Goal: Information Seeking & Learning: Check status

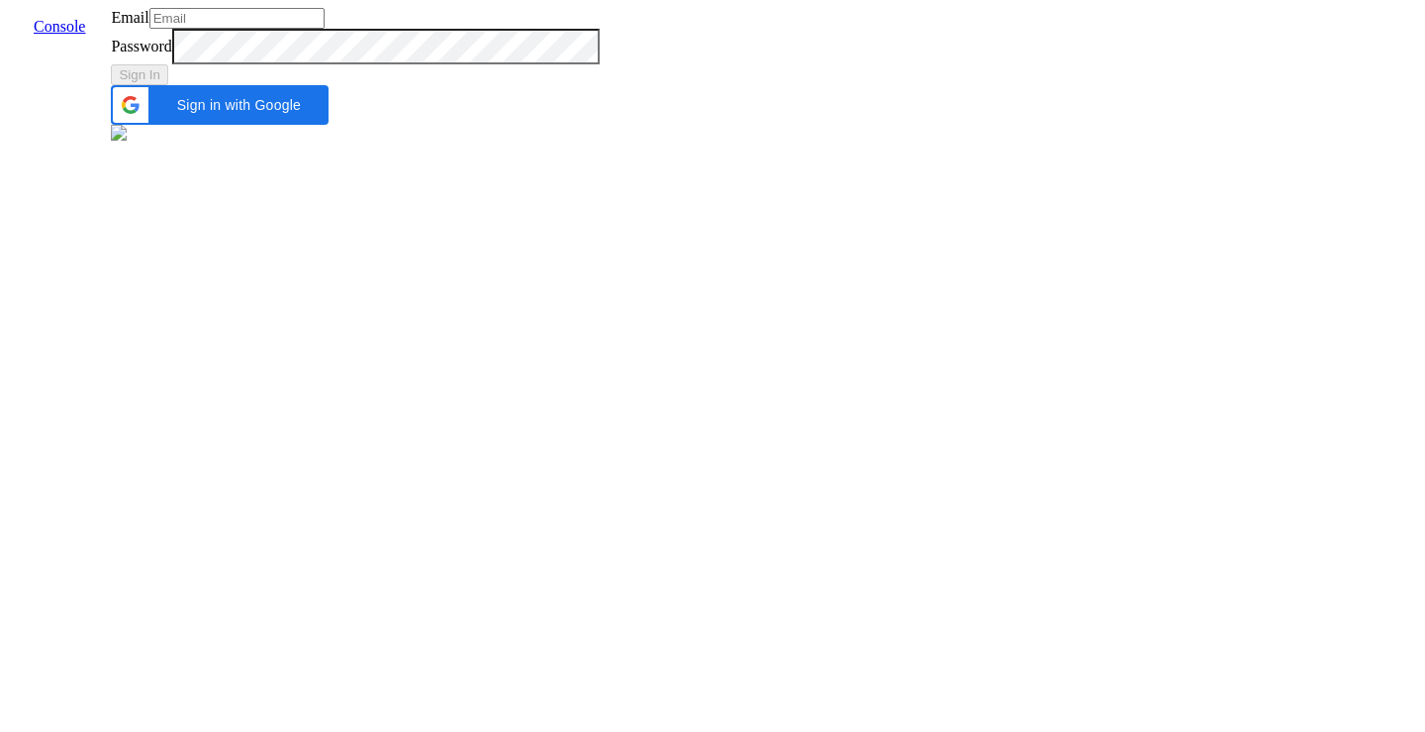
type input "[EMAIL_ADDRESS]"
click at [599, 85] on div "Sign In" at bounding box center [355, 74] width 488 height 21
click at [168, 85] on button "Sign In" at bounding box center [139, 74] width 57 height 21
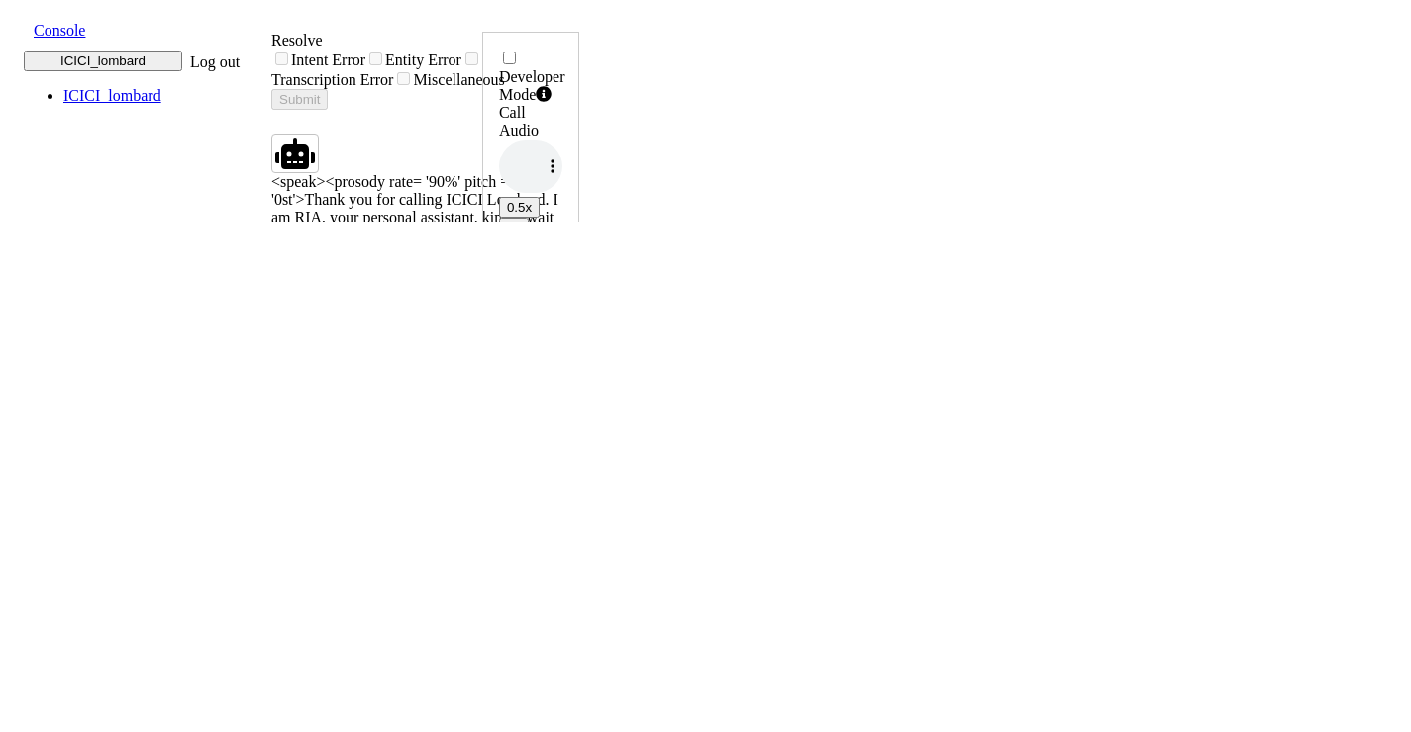
scroll to position [5, 0]
click at [18, 22] on span at bounding box center [18, 29] width 0 height 22
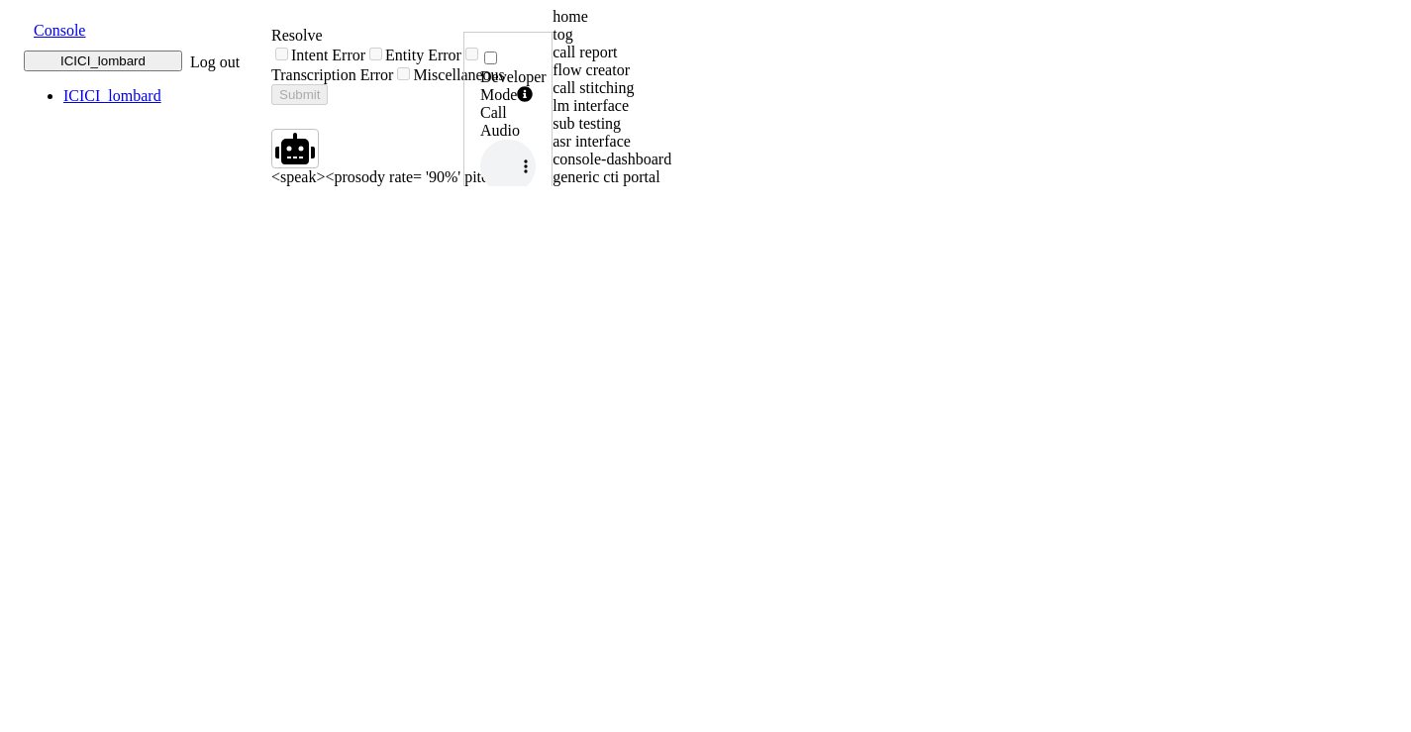
click at [552, 26] on div "home" at bounding box center [725, 17] width 346 height 18
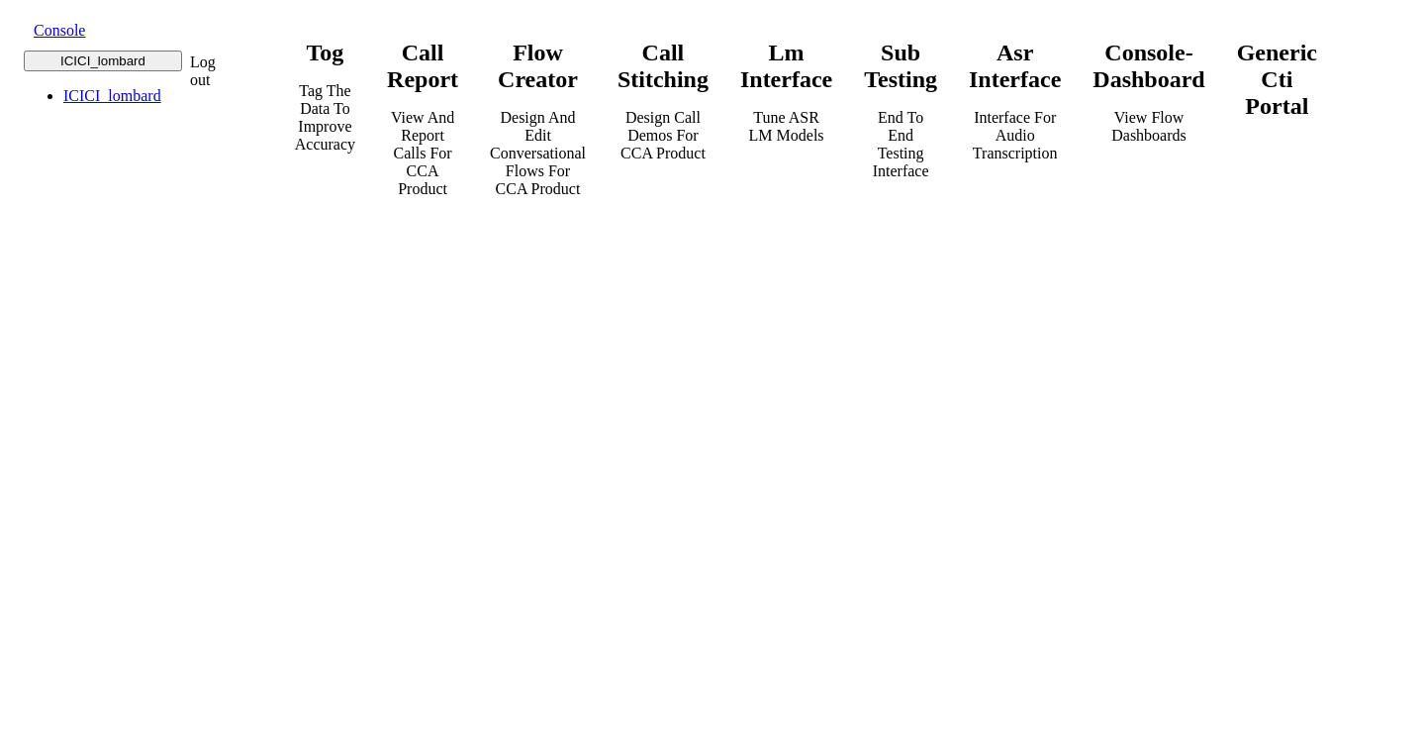
click at [458, 198] on div "call report View and report calls for CCA Product" at bounding box center [422, 119] width 71 height 158
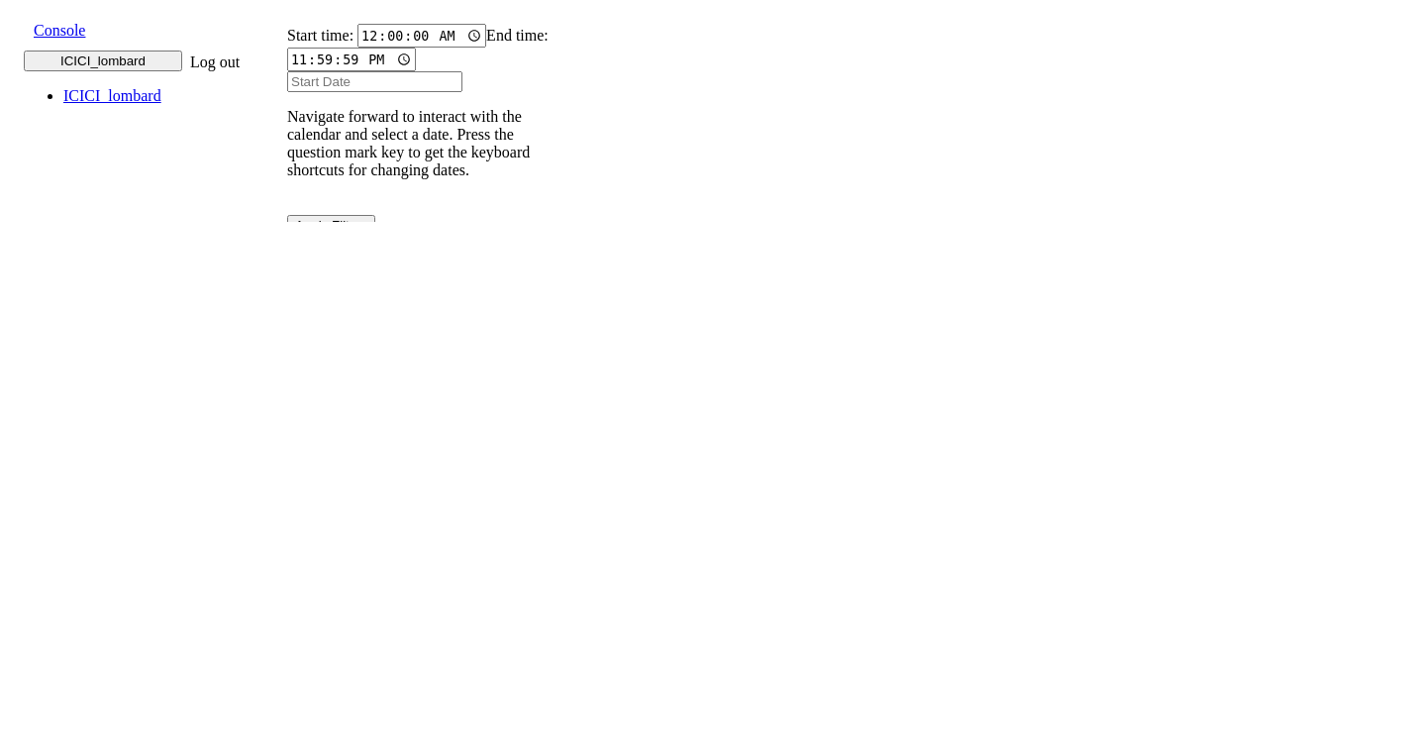
click at [1027, 550] on td "View Metadata" at bounding box center [990, 581] width 73 height 62
click at [340, 318] on input "text" at bounding box center [301, 328] width 76 height 21
type input "8618975117"
click at [762, 487] on button "Play" at bounding box center [742, 497] width 42 height 21
click at [762, 569] on button "Play" at bounding box center [742, 579] width 42 height 21
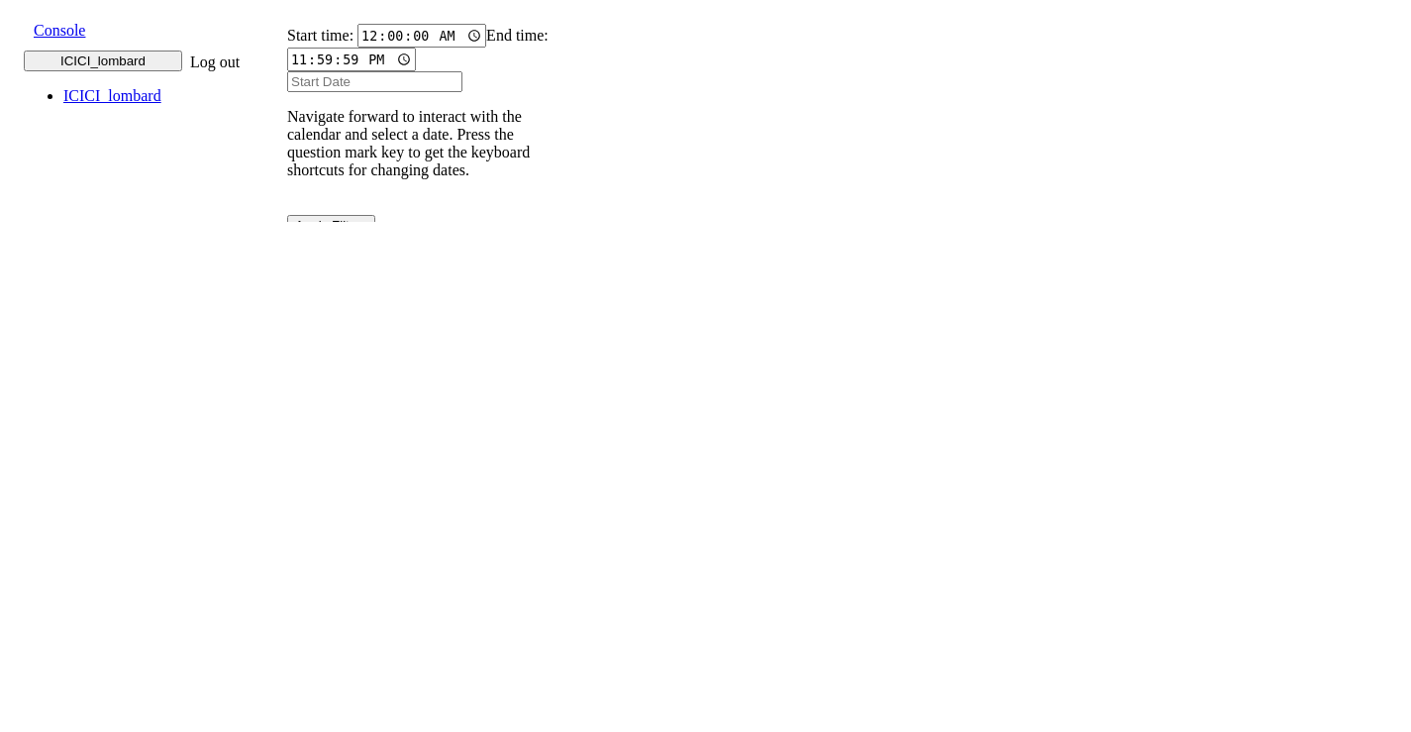
click at [762, 569] on button "Play" at bounding box center [742, 579] width 42 height 21
click at [762, 651] on button "Play" at bounding box center [742, 661] width 42 height 21
click at [718, 650] on td "INBOUND" at bounding box center [679, 690] width 75 height 80
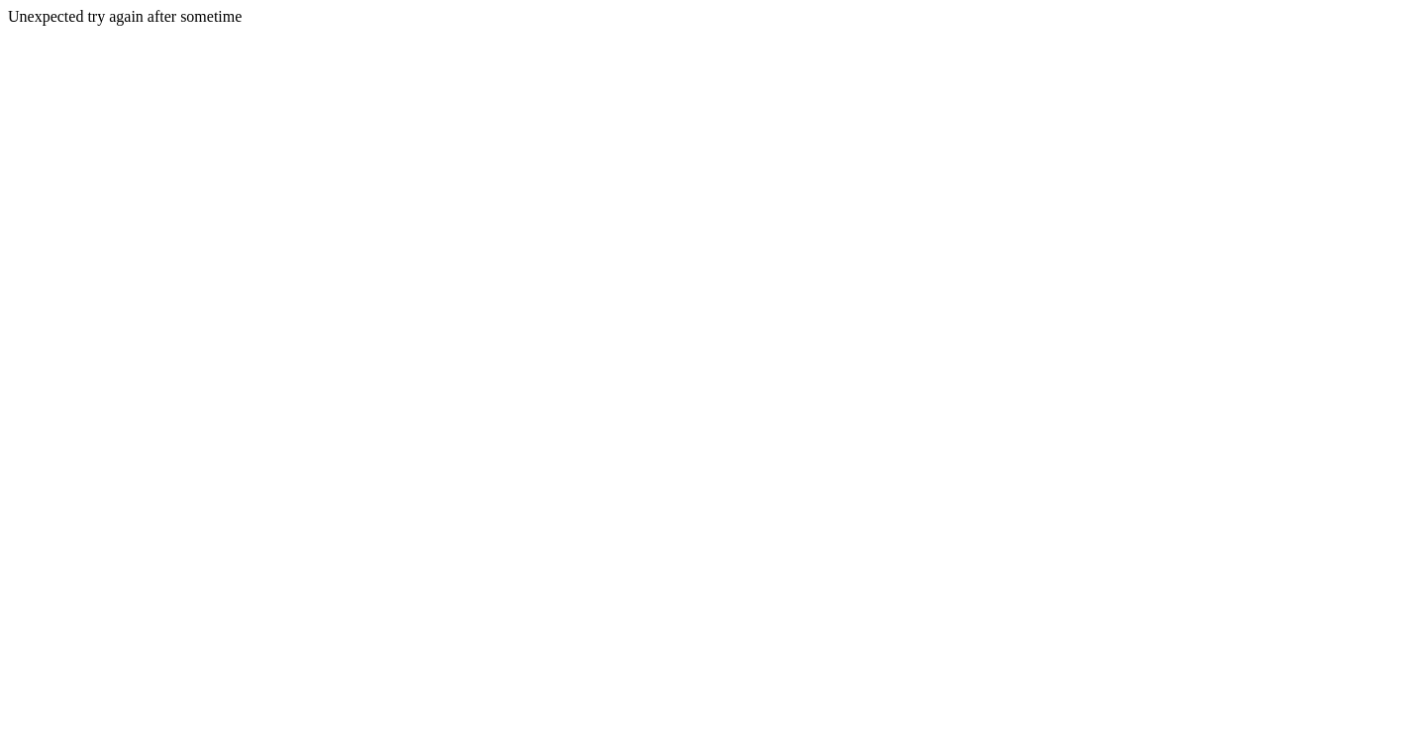
click at [1006, 26] on body "Unexpected try again after sometime" at bounding box center [705, 17] width 1395 height 18
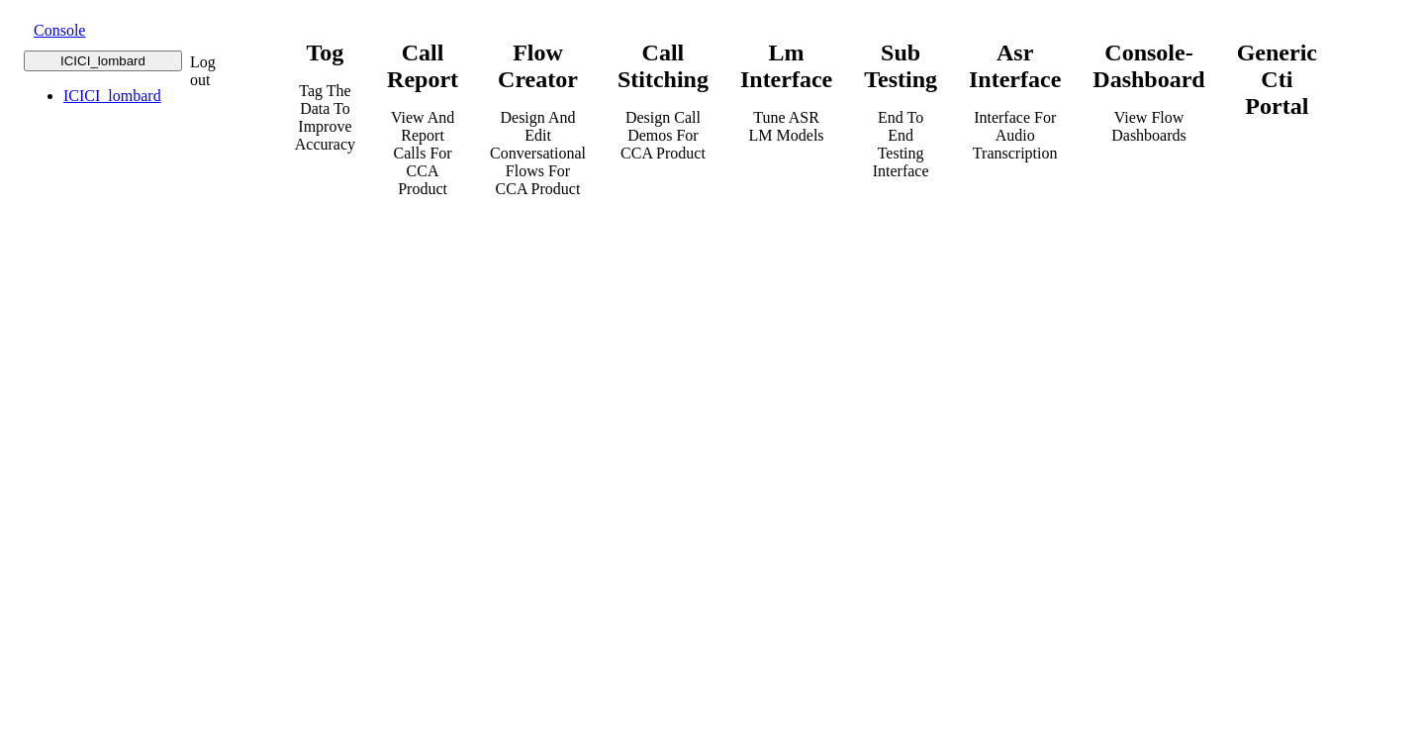
click at [458, 92] on strong "call report" at bounding box center [422, 66] width 71 height 52
click at [458, 198] on p "View and report calls for CCA Product" at bounding box center [422, 153] width 71 height 89
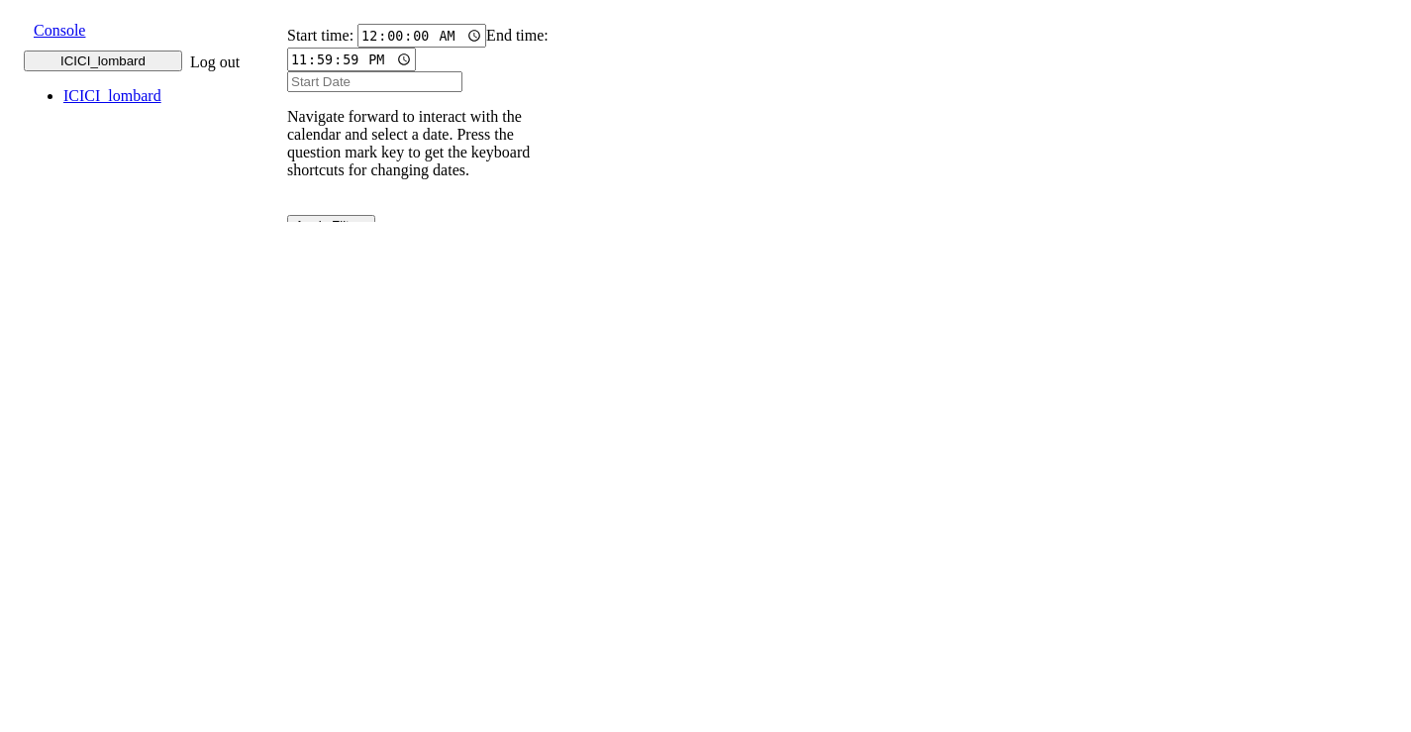
click at [340, 318] on input "text" at bounding box center [301, 328] width 76 height 21
paste input "6006716163"
click at [762, 472] on button "Play" at bounding box center [742, 482] width 42 height 21
click at [563, 412] on div "UUID Call Number Time Stamps Call Duration (MM:SS) Type Call Audio Status Langu…" at bounding box center [417, 503] width 292 height 182
click at [762, 472] on button "Play" at bounding box center [742, 482] width 42 height 21
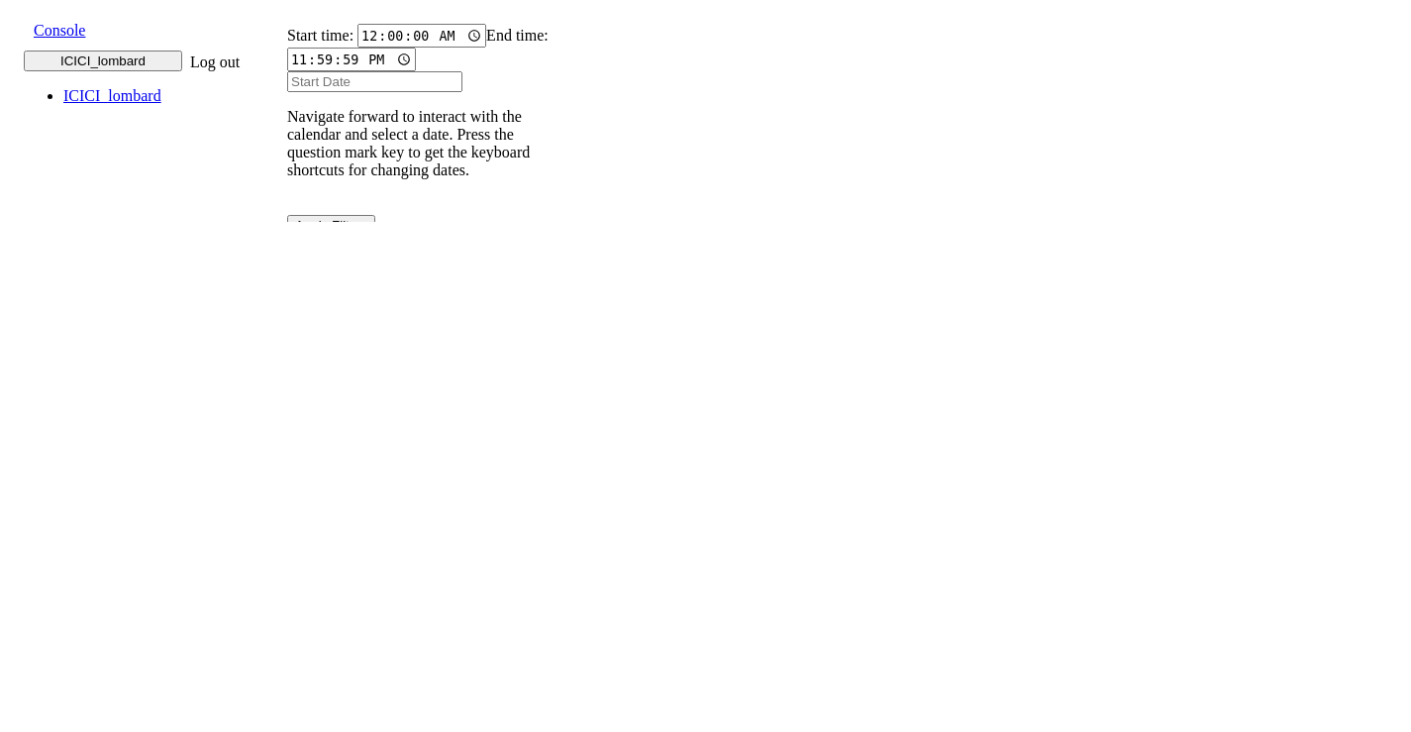
click at [563, 412] on div "UUID Call Number Time Stamps Call Duration (MM:SS) Type Call Audio Status Langu…" at bounding box center [417, 503] width 292 height 182
click at [340, 318] on input "6006716163" at bounding box center [301, 328] width 76 height 21
type input "6"
paste input "8553370075"
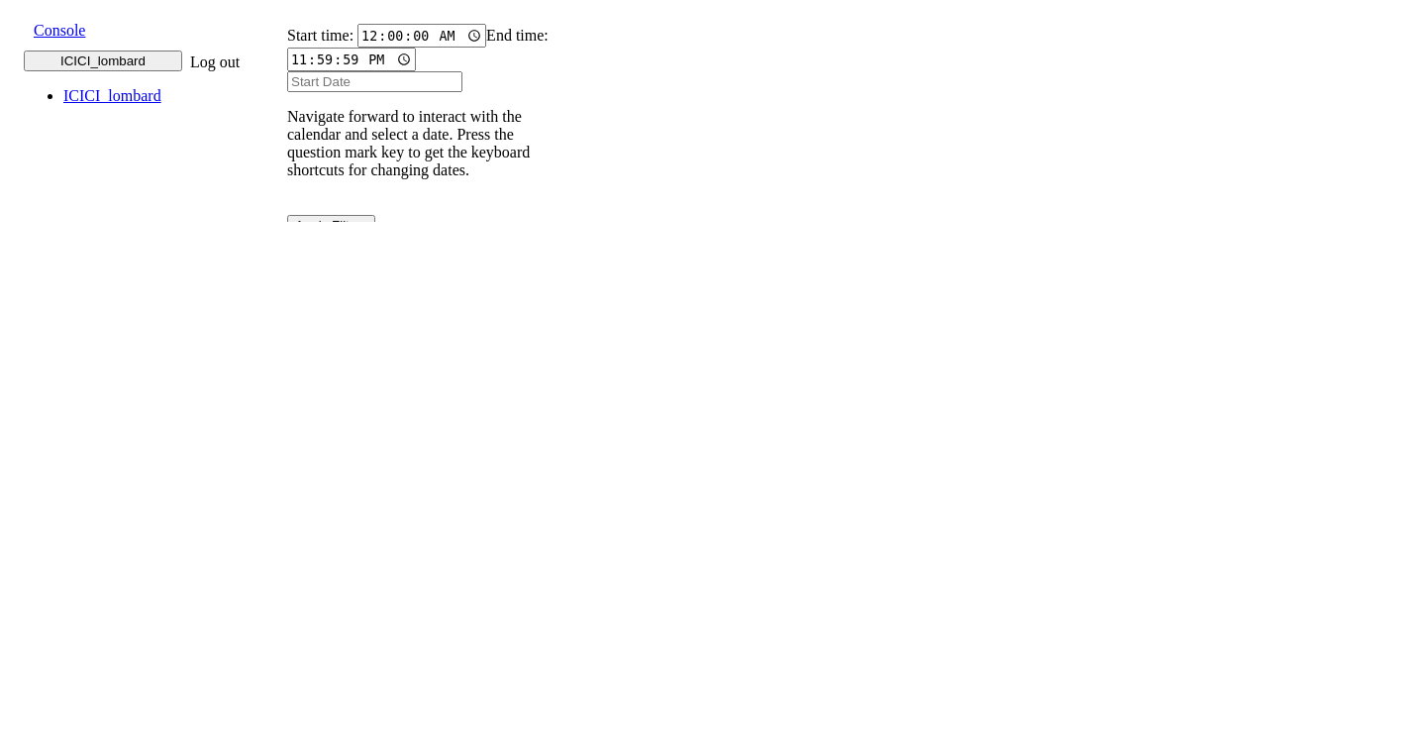
type input "8553370075"
click at [284, 342] on icon at bounding box center [277, 348] width 13 height 13
click at [340, 318] on input "text" at bounding box center [301, 328] width 76 height 21
paste input "8553370075"
type input "8553370075"
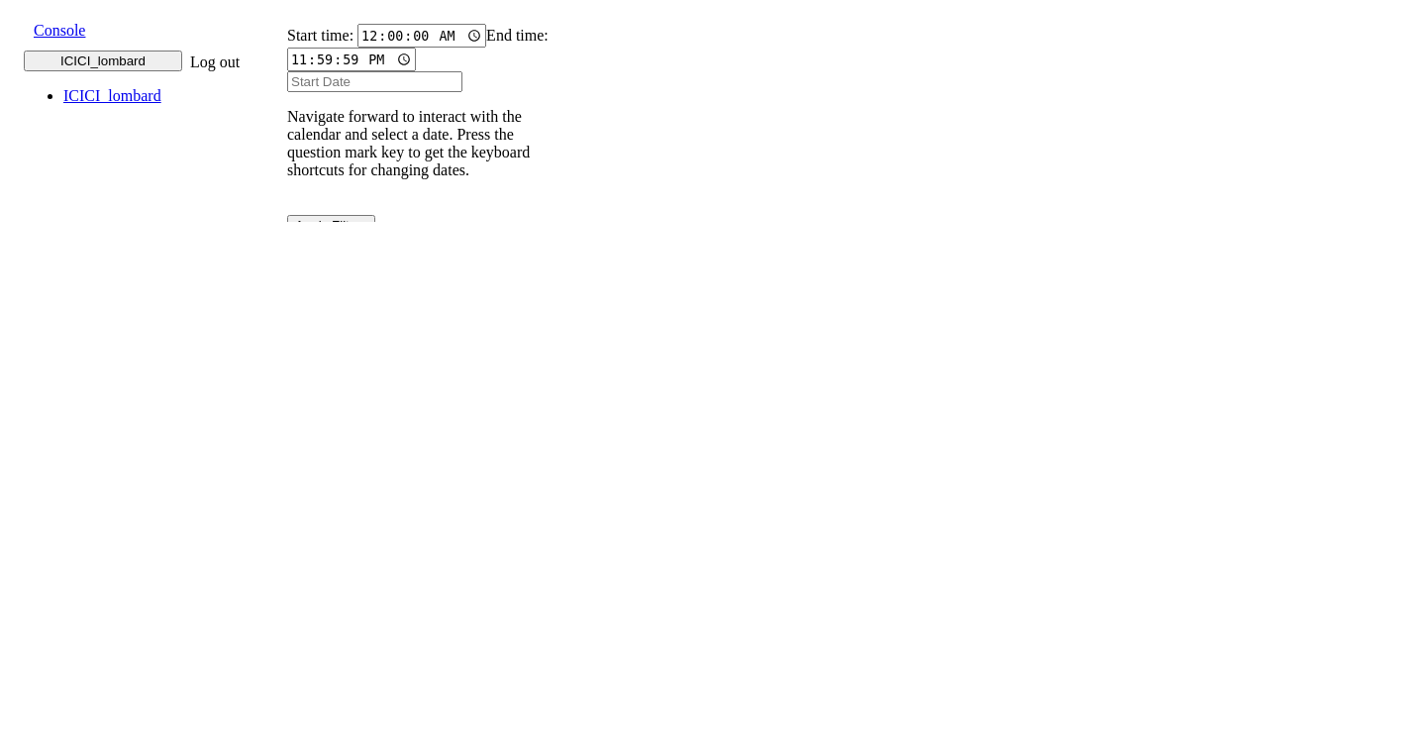
click at [284, 342] on icon at bounding box center [277, 348] width 13 height 13
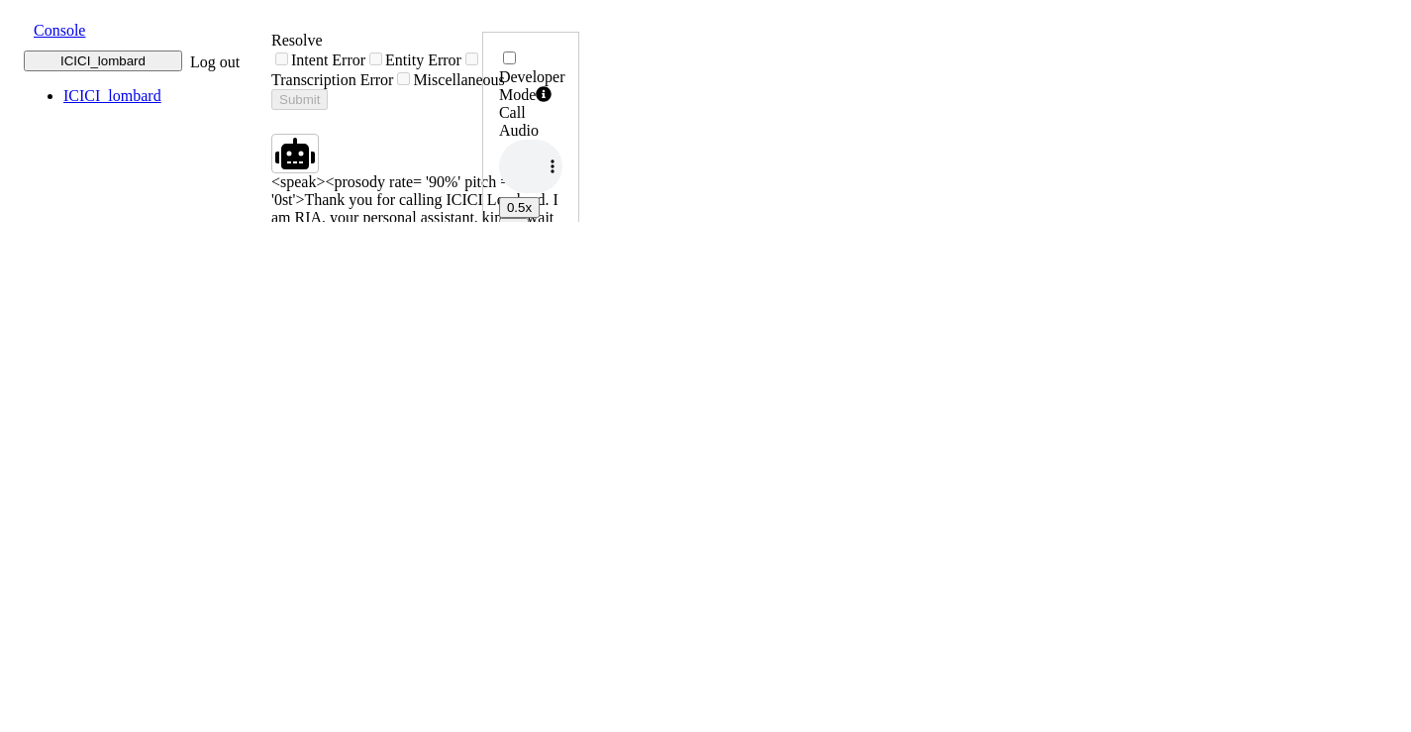
click at [18, 28] on span at bounding box center [18, 29] width 0 height 22
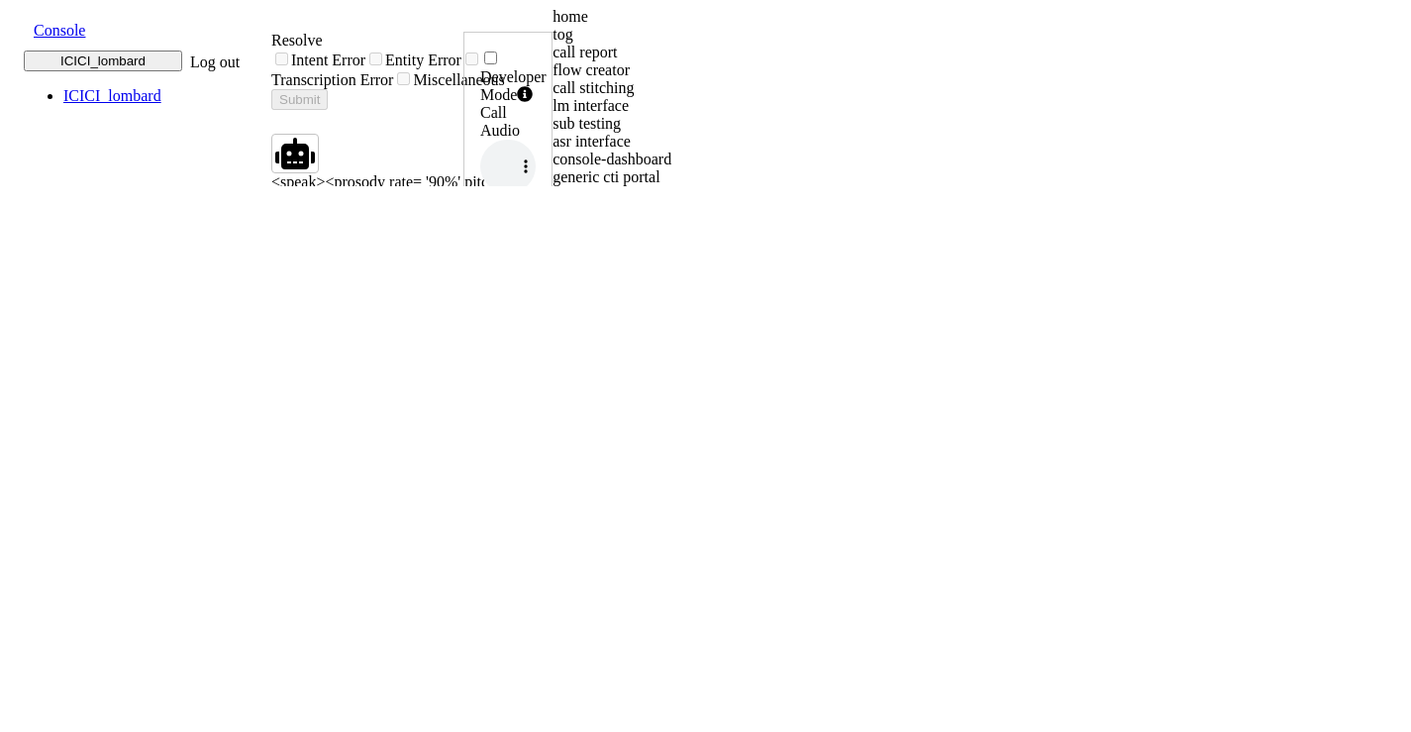
click at [552, 26] on div "home" at bounding box center [725, 17] width 346 height 18
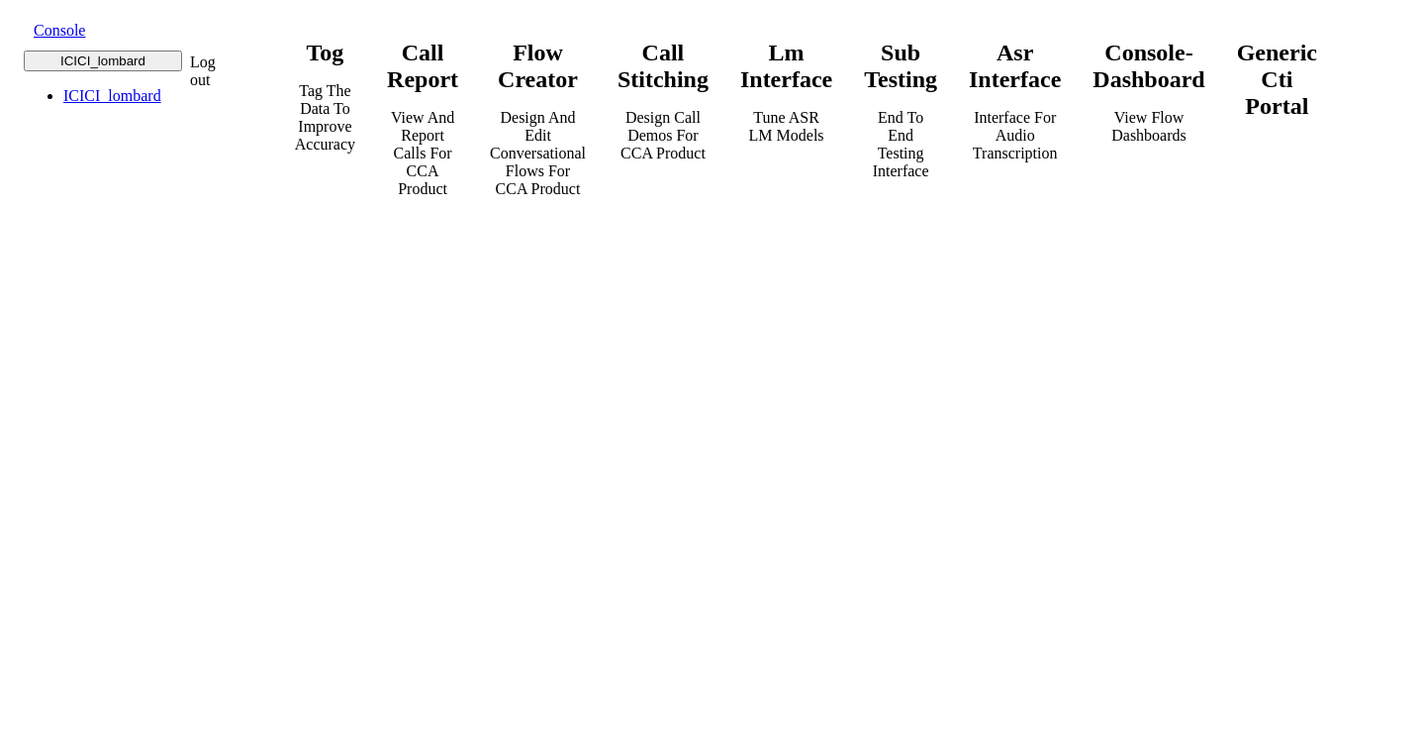
click at [458, 150] on div "call report View and report calls for CCA Product" at bounding box center [422, 119] width 71 height 158
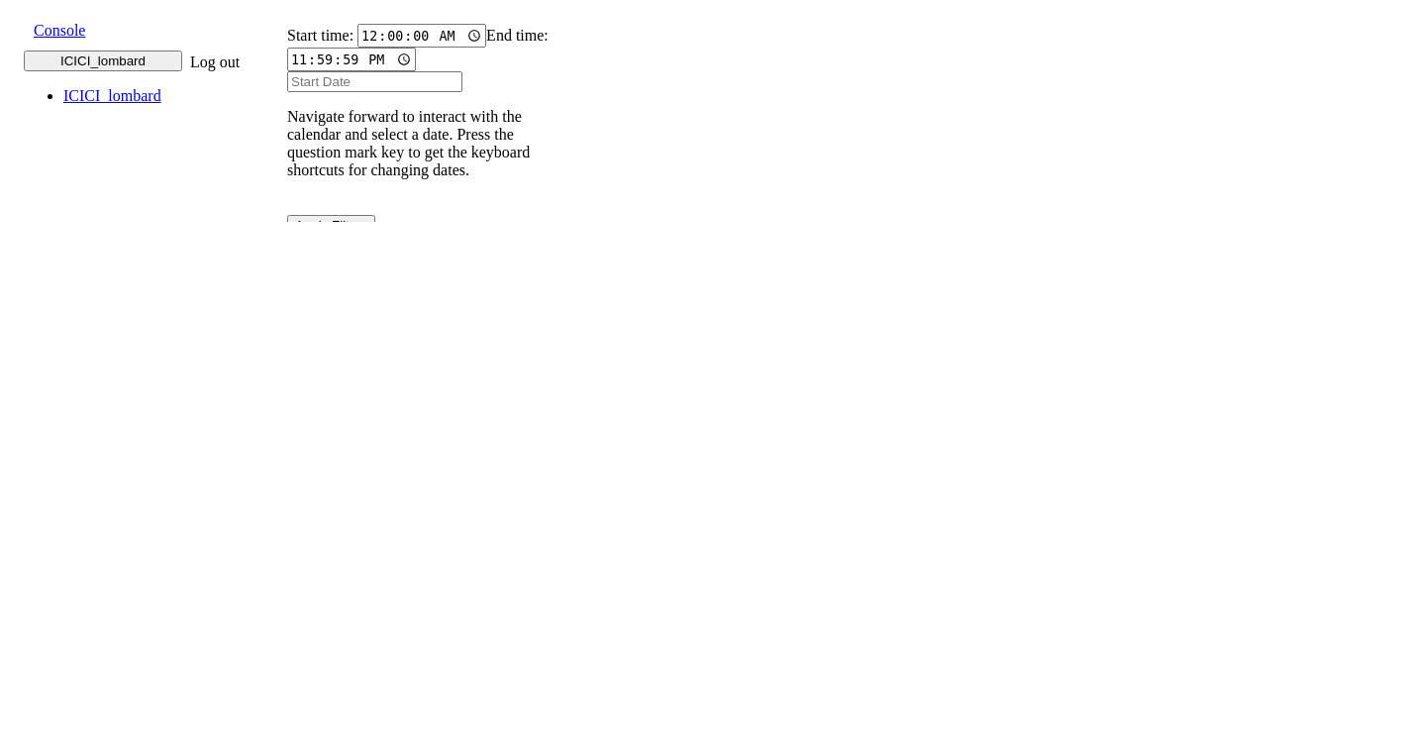
click at [340, 318] on input "text" at bounding box center [301, 328] width 76 height 21
paste input "8553370075"
type input "8553370075"
click at [284, 342] on icon at bounding box center [277, 348] width 13 height 13
